Goal: Find specific page/section: Find specific page/section

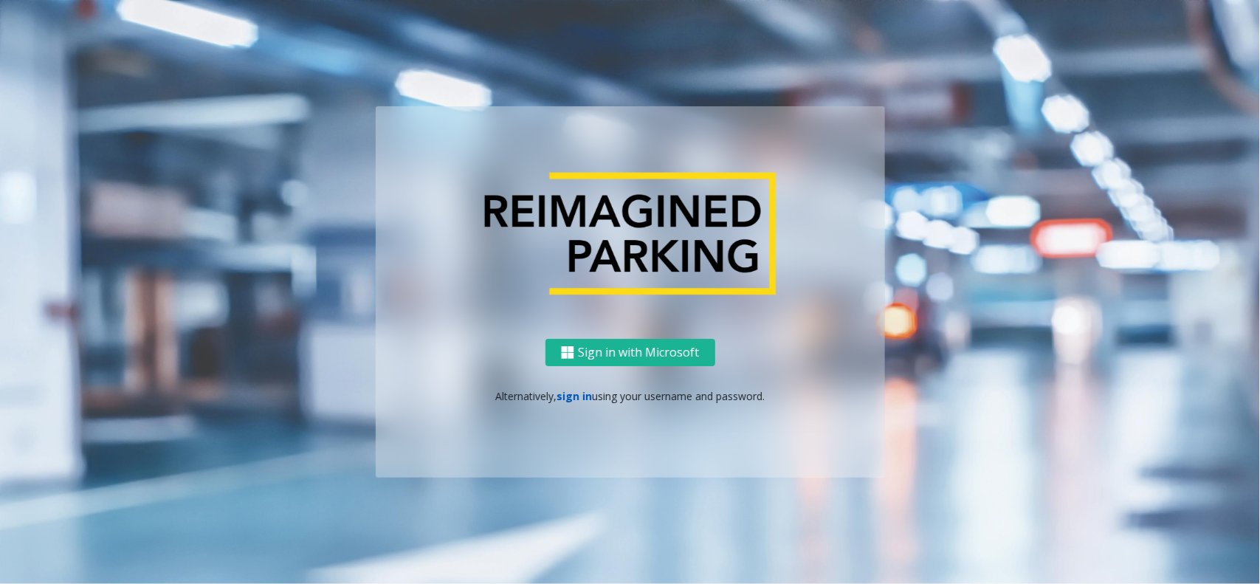
click at [565, 399] on link "sign in" at bounding box center [574, 396] width 35 height 14
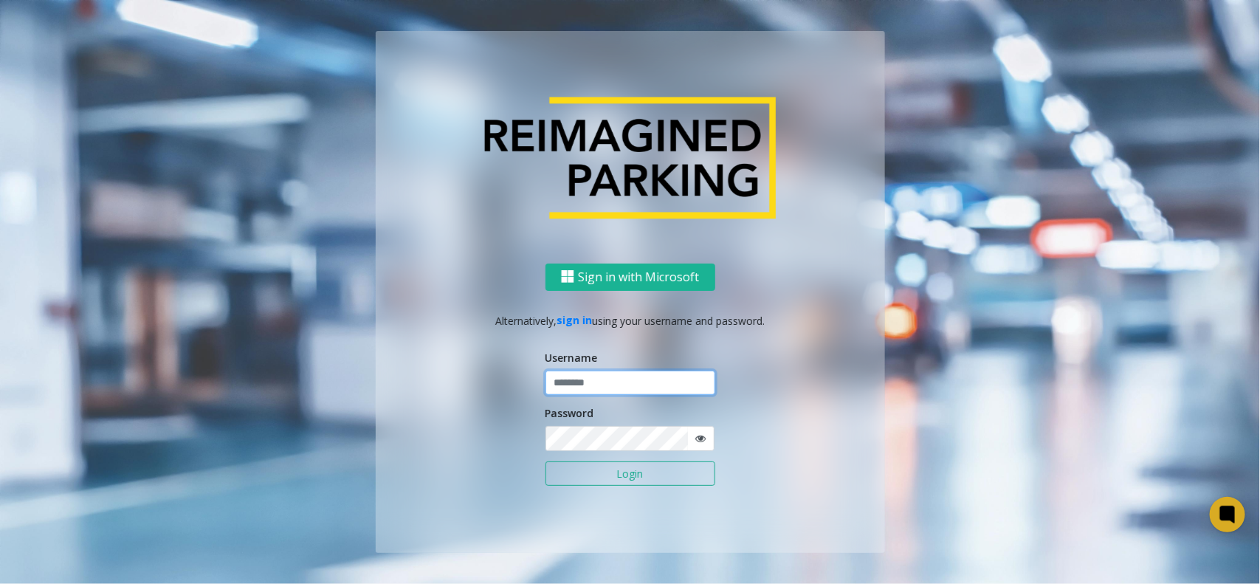
click at [576, 385] on input "text" at bounding box center [631, 383] width 170 height 25
type input "*******"
click at [546, 461] on button "Login" at bounding box center [631, 473] width 170 height 25
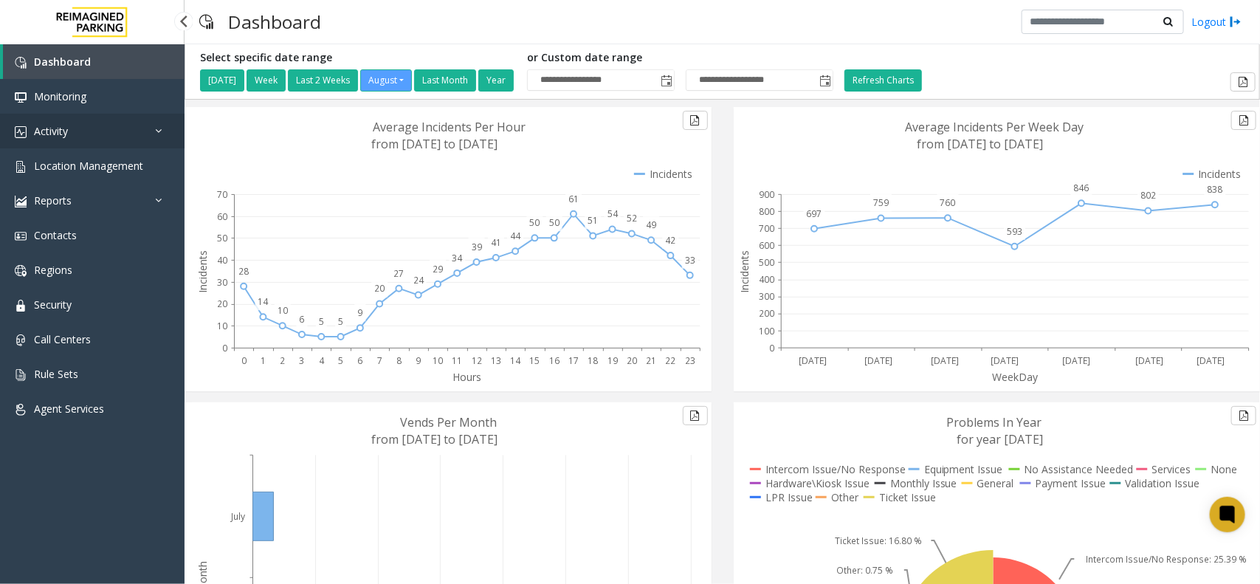
click at [83, 124] on link "Activity" at bounding box center [92, 131] width 185 height 35
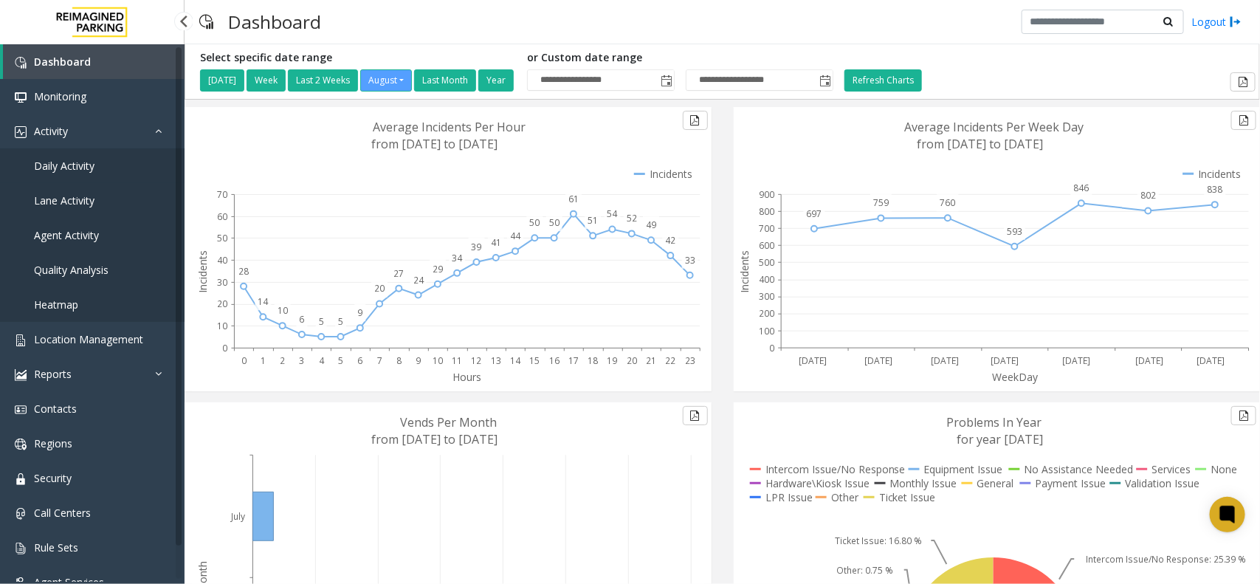
click at [86, 159] on span "Daily Activity" at bounding box center [64, 166] width 61 height 14
